Goal: Task Accomplishment & Management: Use online tool/utility

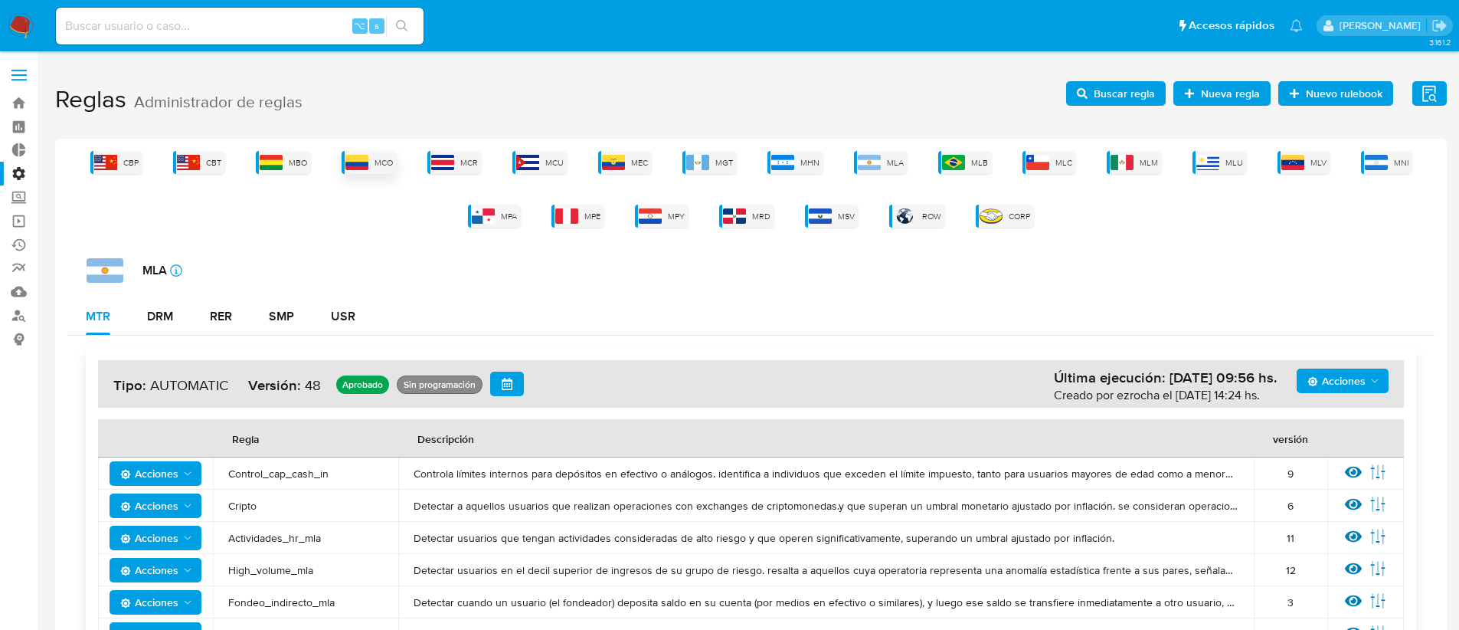
click at [365, 162] on img at bounding box center [357, 162] width 23 height 15
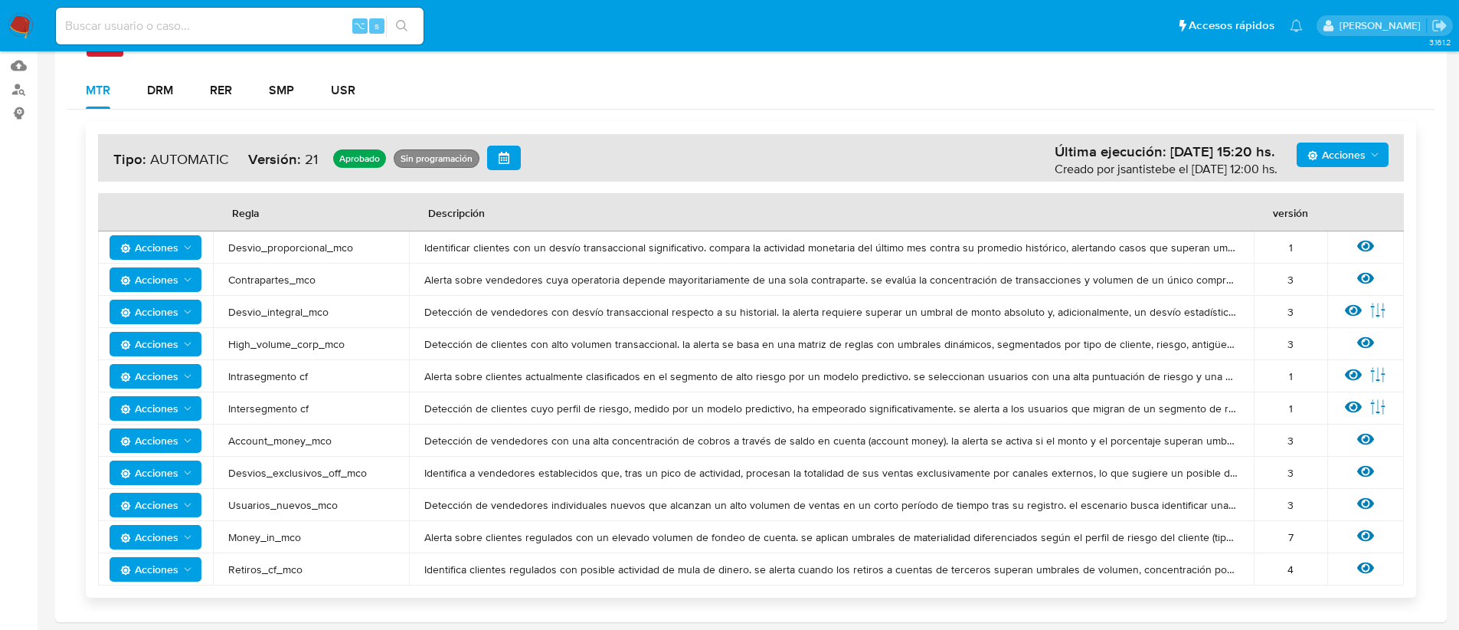
scroll to position [272, 0]
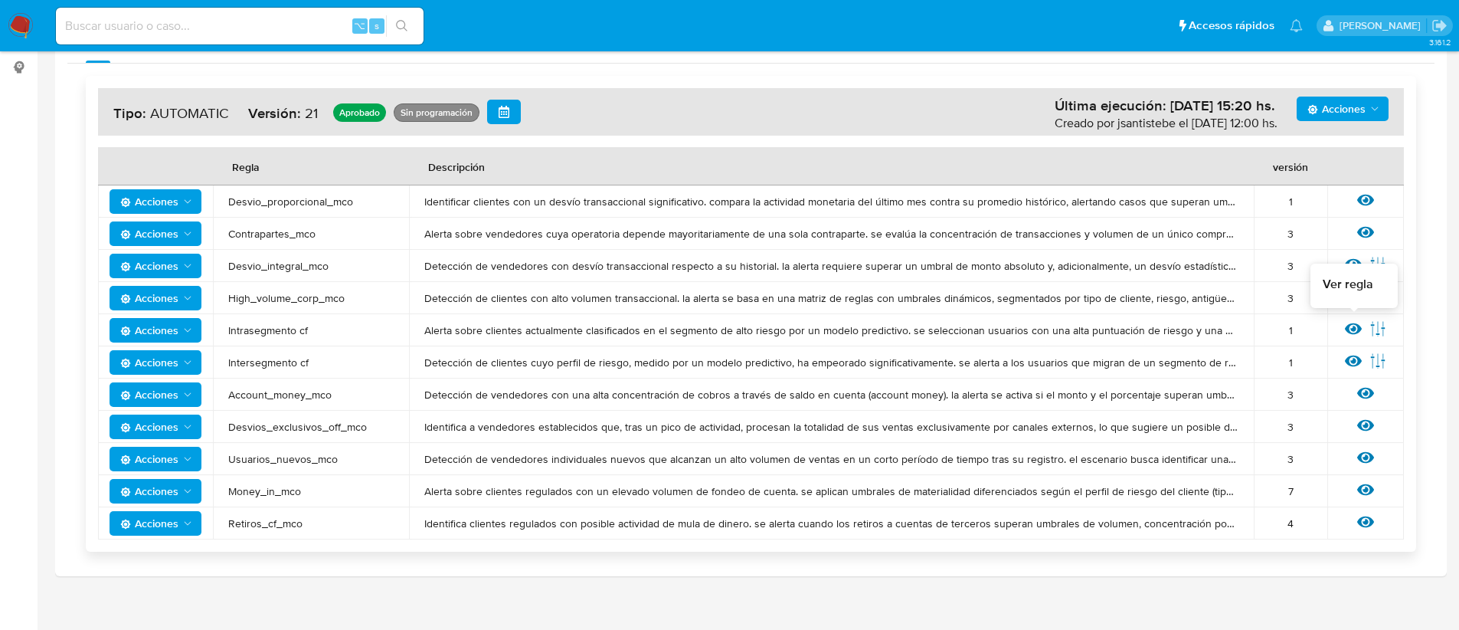
click at [1358, 327] on icon at bounding box center [1353, 328] width 17 height 11
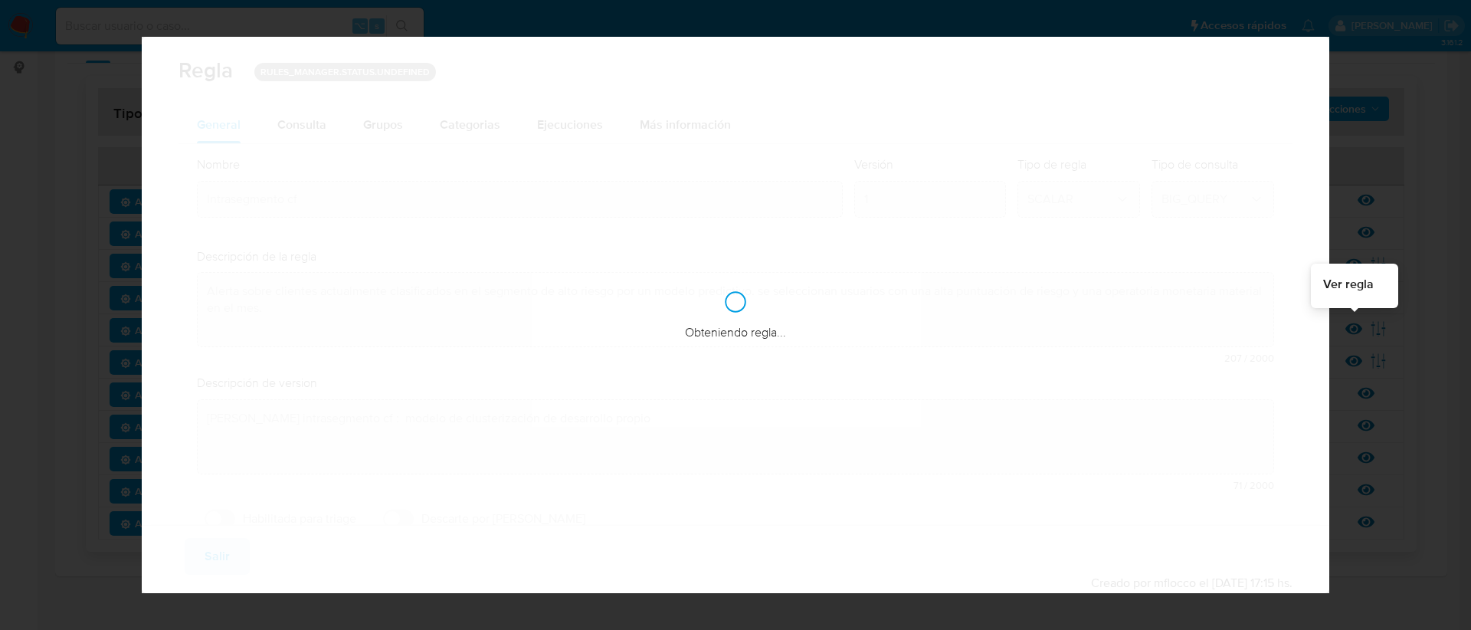
type textarea "[PERSON_NAME] intrasegmento cf"
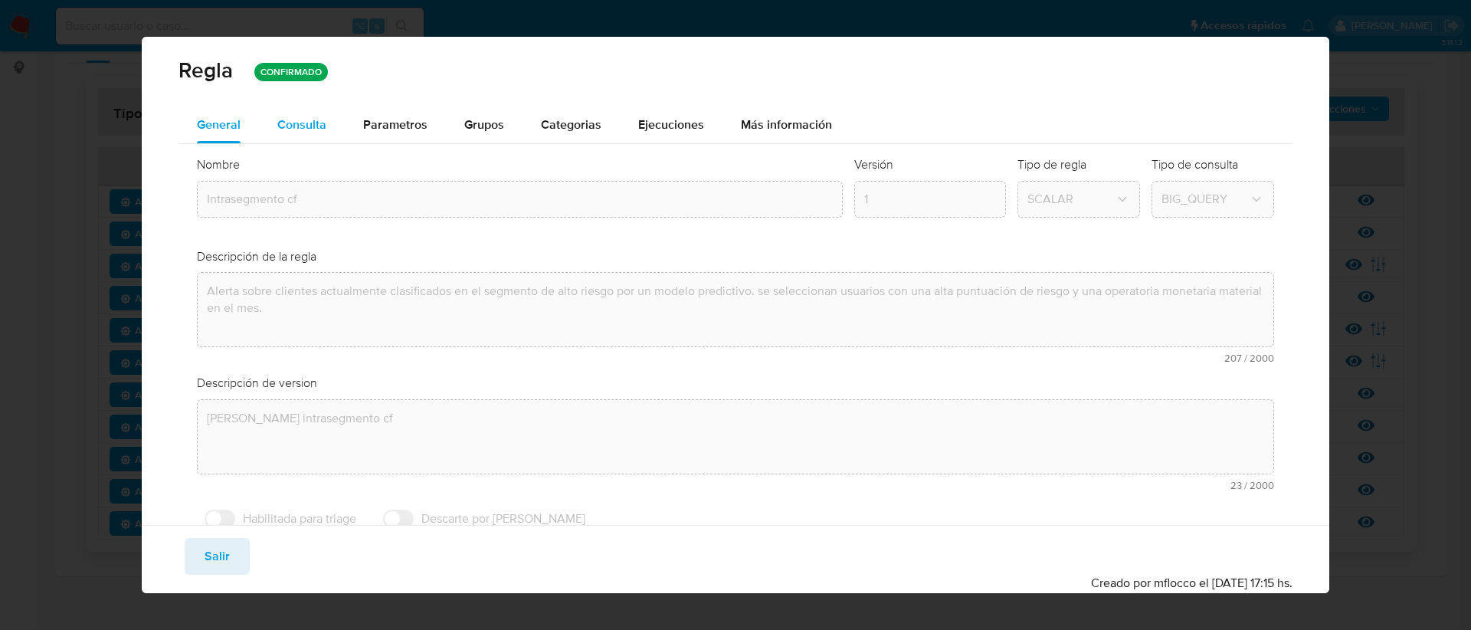
click at [304, 124] on div "Consulta" at bounding box center [301, 125] width 49 height 12
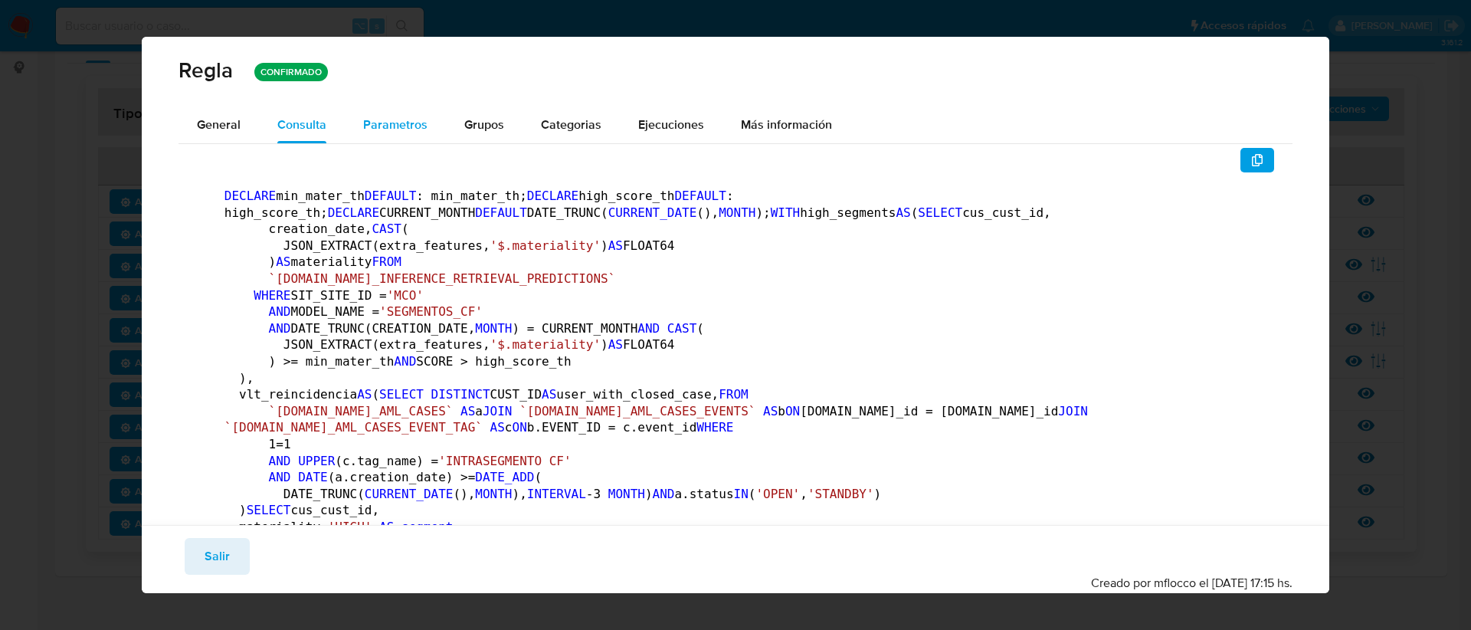
click at [377, 125] on span "Parametros" at bounding box center [395, 125] width 64 height 18
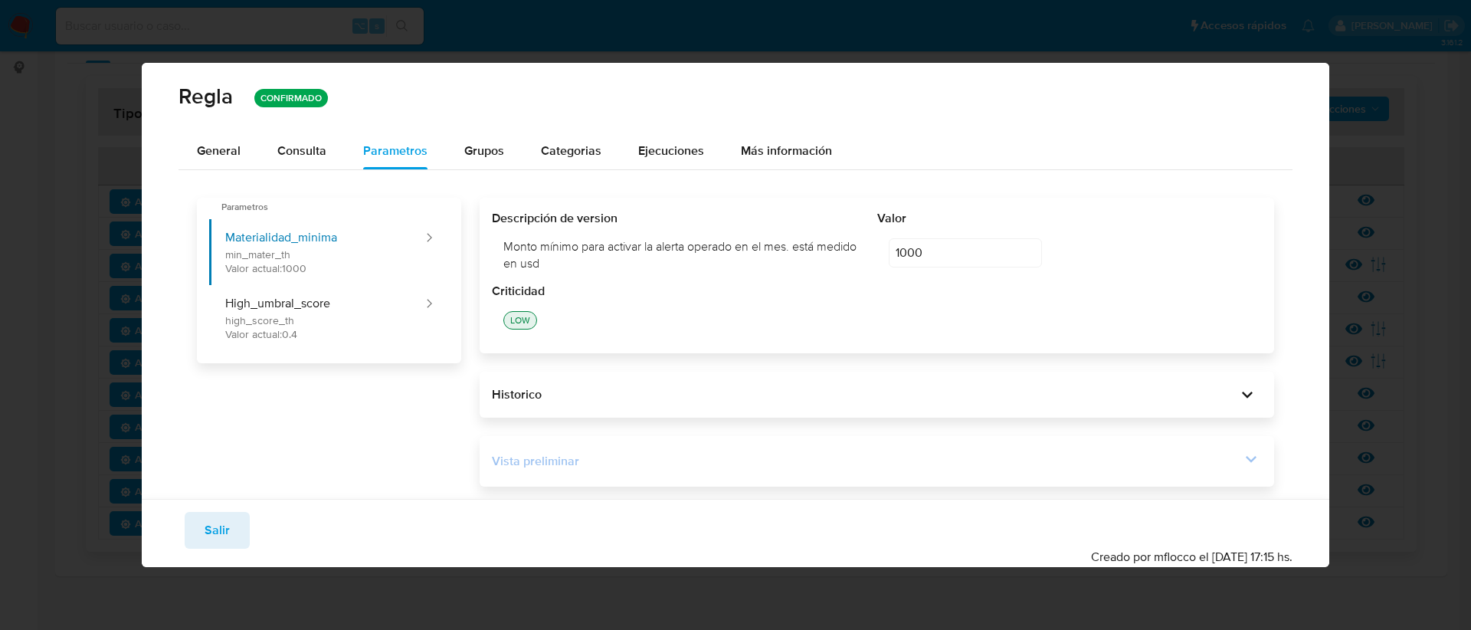
click at [1250, 464] on icon at bounding box center [1250, 458] width 21 height 21
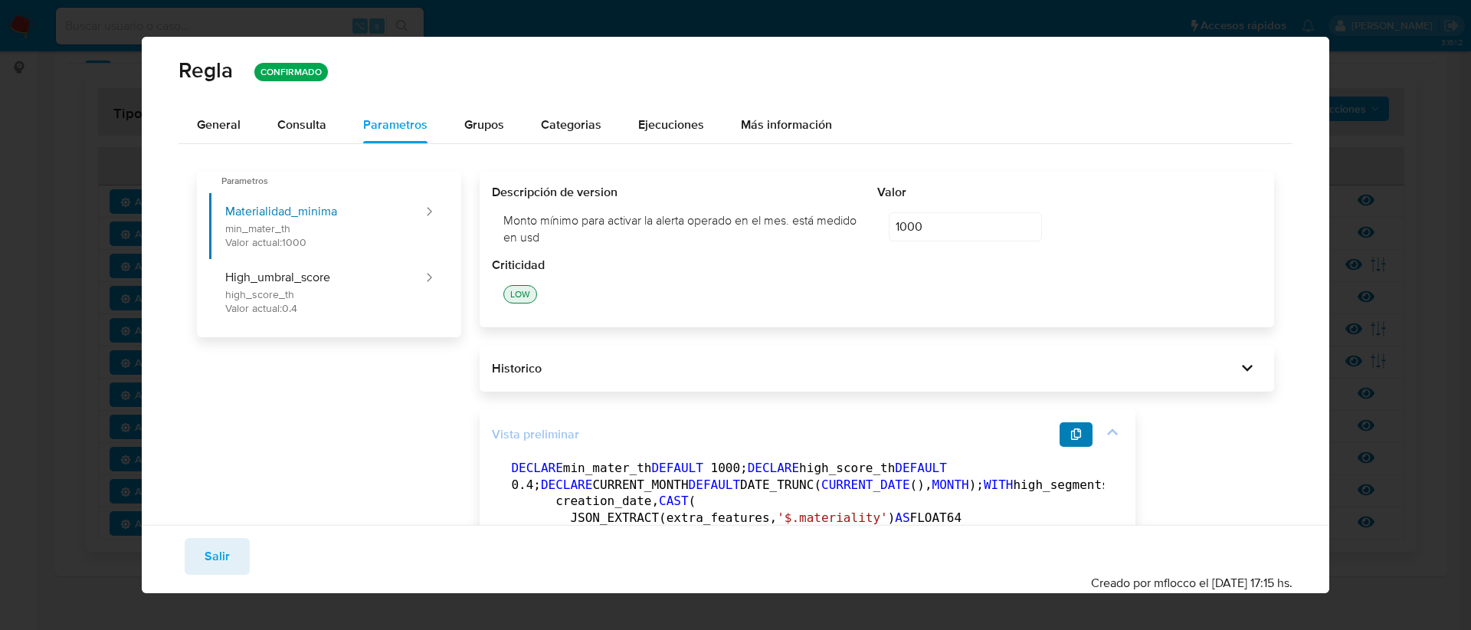
click at [1074, 431] on icon "button" at bounding box center [1076, 434] width 12 height 12
click at [206, 120] on span "General" at bounding box center [219, 125] width 44 height 18
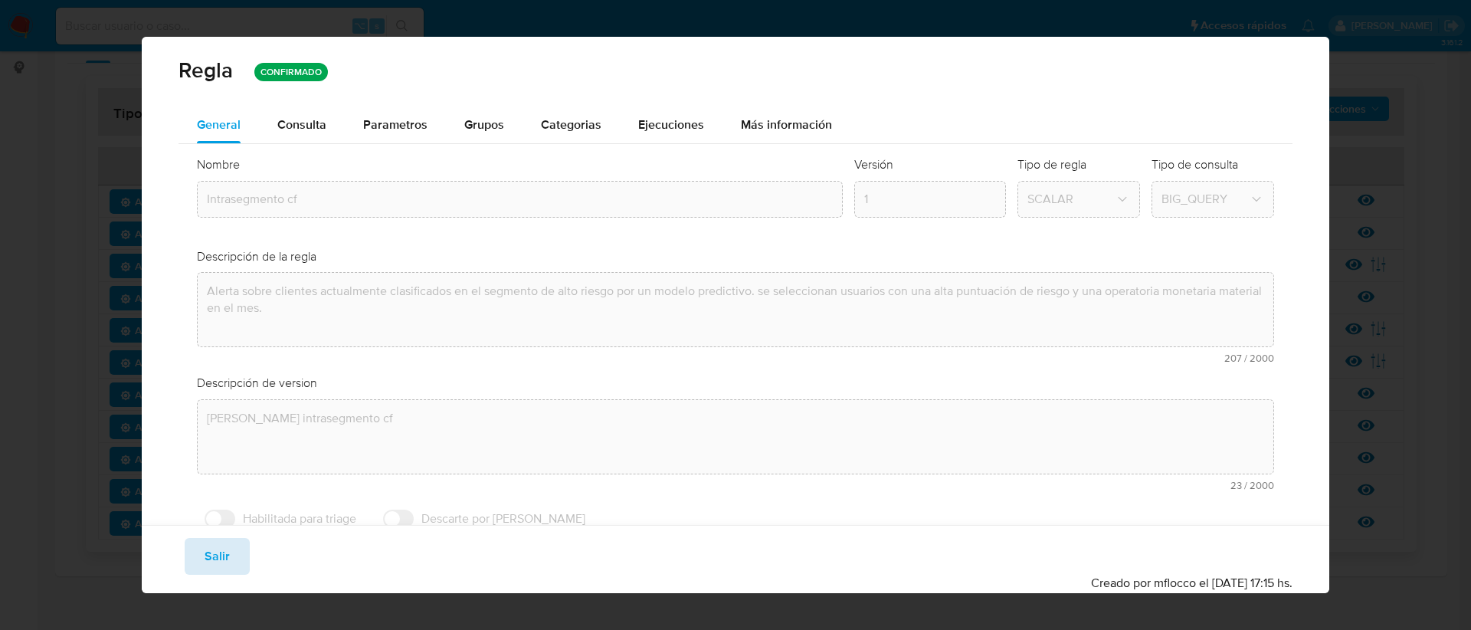
click at [208, 567] on span "Salir" at bounding box center [217, 556] width 25 height 34
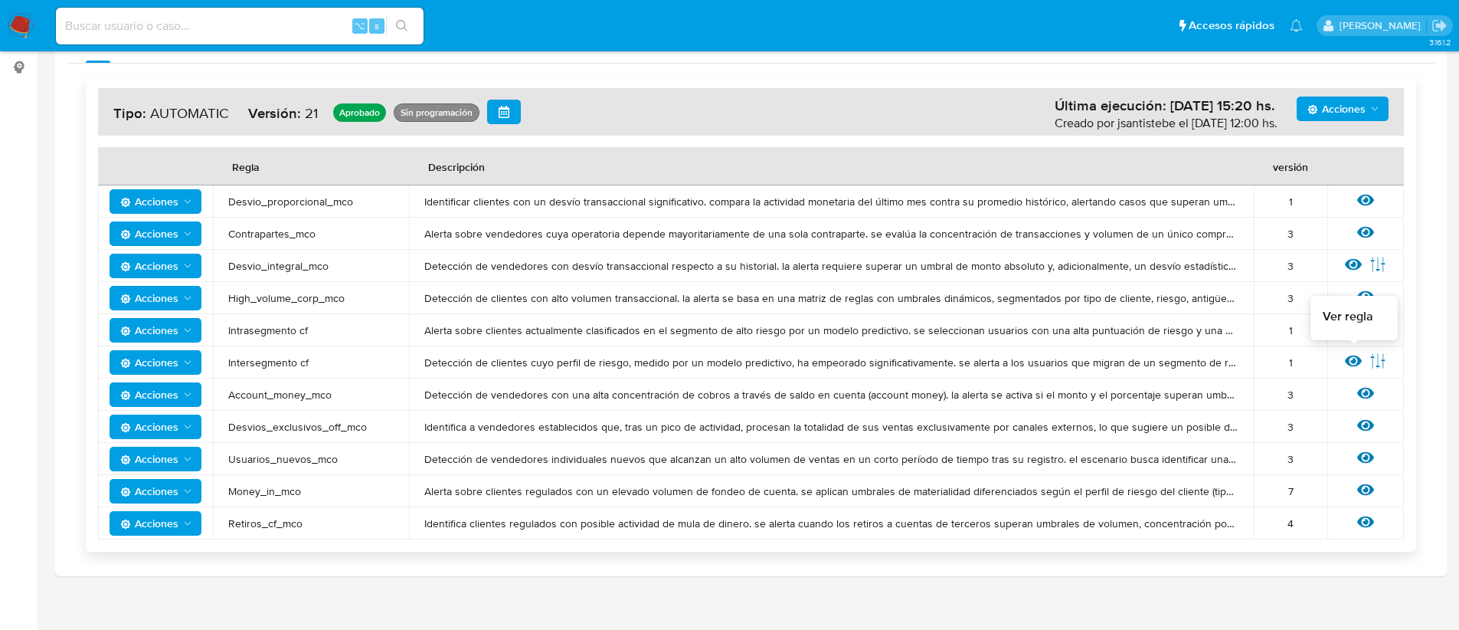
click at [1344, 356] on div "Ver regla Editar parámetros" at bounding box center [1366, 362] width 46 height 20
click at [1353, 359] on icon at bounding box center [1353, 360] width 17 height 11
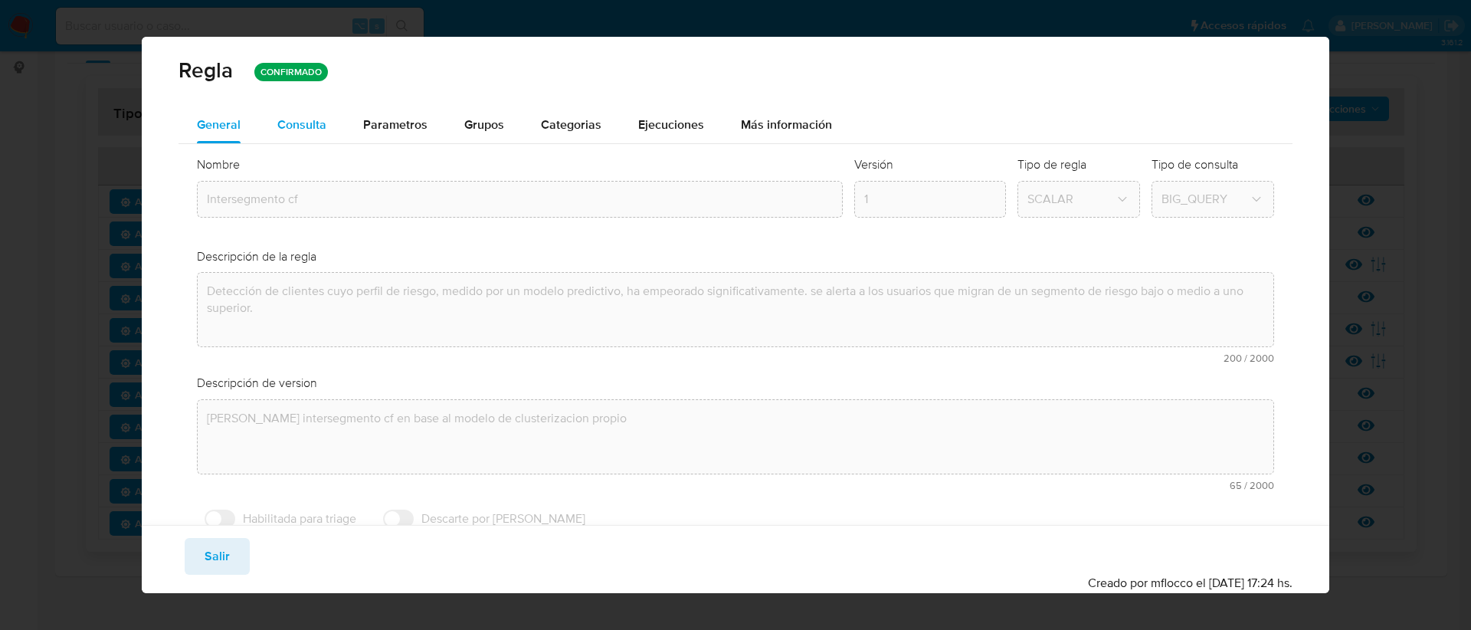
click at [302, 129] on div "Consulta" at bounding box center [301, 125] width 49 height 12
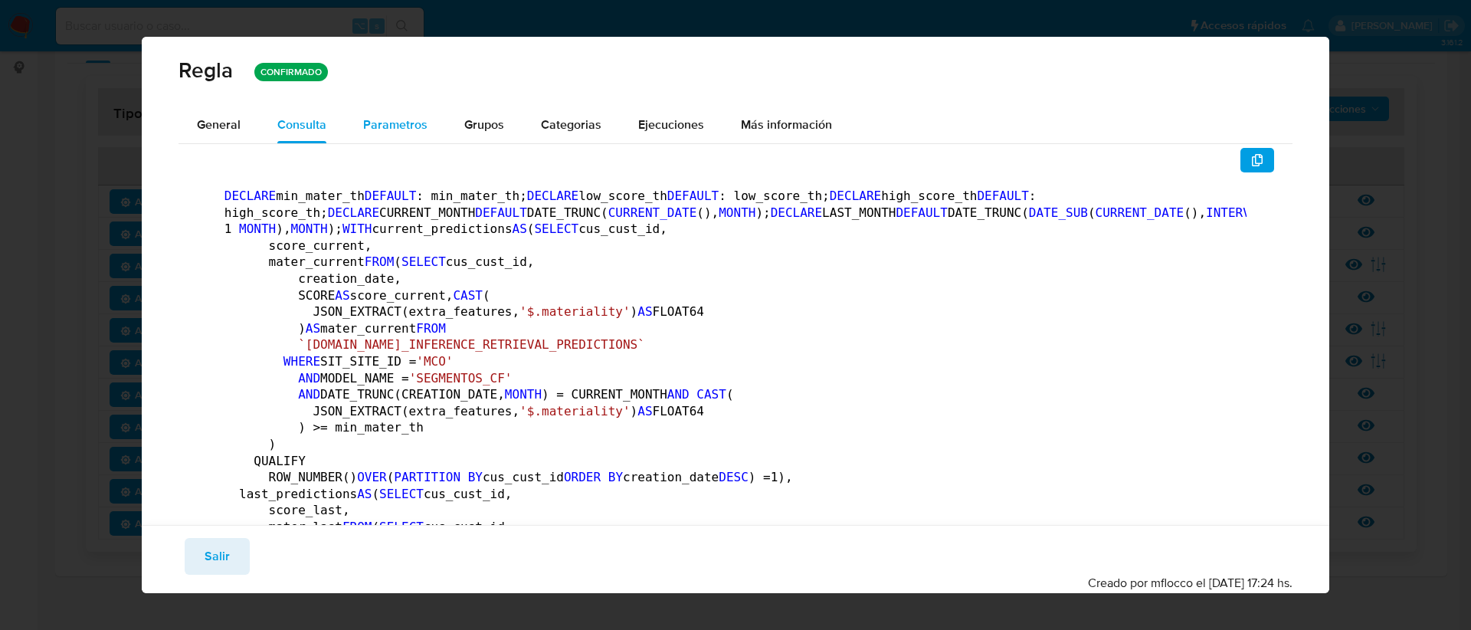
click at [395, 124] on span "Parametros" at bounding box center [395, 125] width 64 height 18
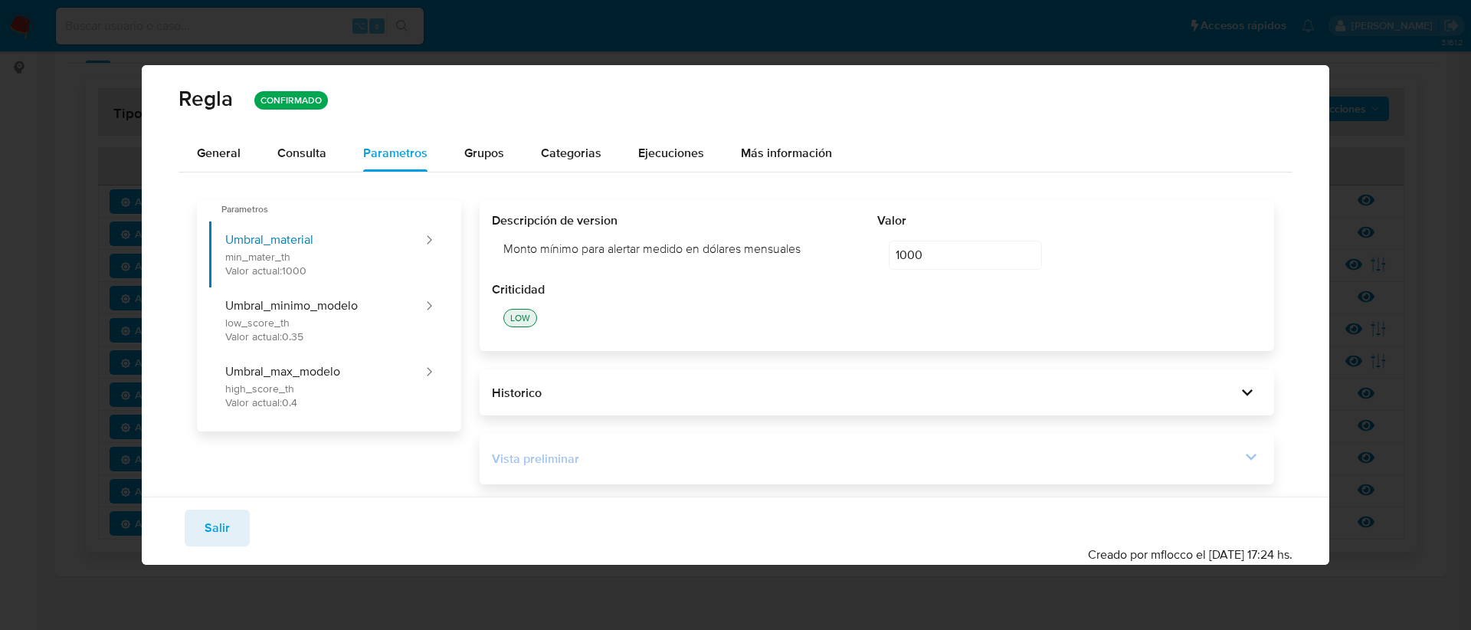
click at [1254, 456] on icon at bounding box center [1251, 457] width 11 height 7
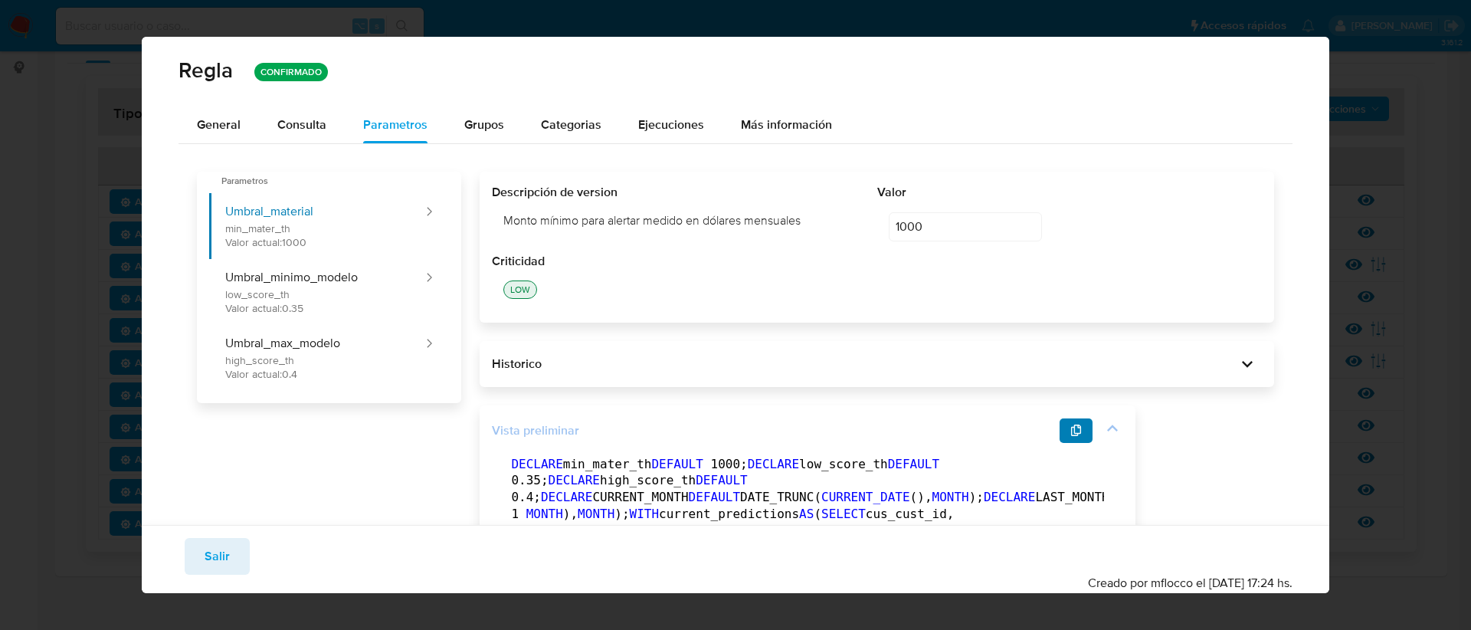
click at [1082, 430] on button "button" at bounding box center [1077, 430] width 34 height 25
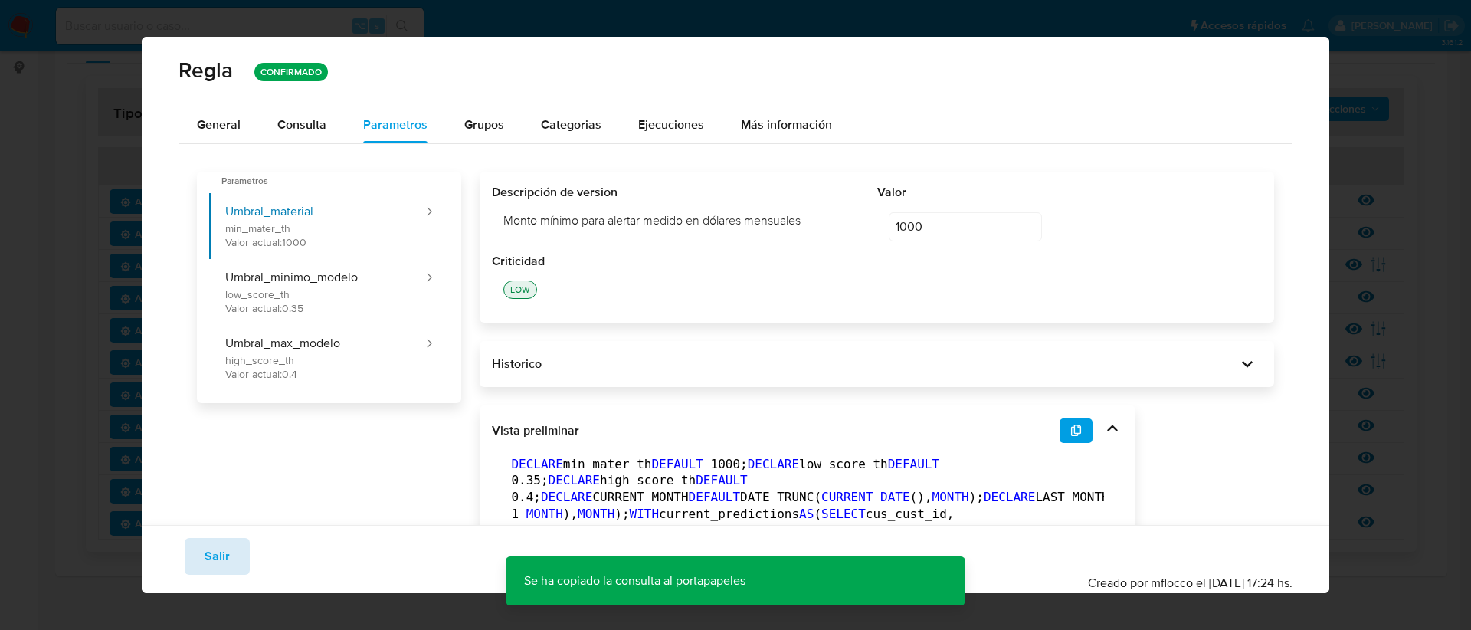
click at [221, 562] on span "Salir" at bounding box center [217, 556] width 25 height 34
